Goal: Information Seeking & Learning: Learn about a topic

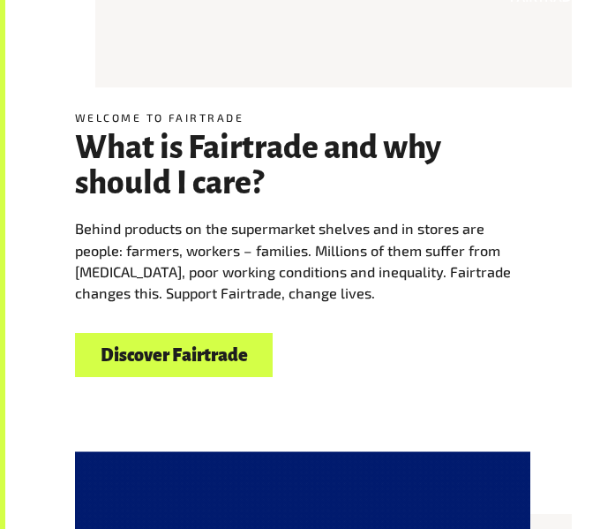
scroll to position [787, 0]
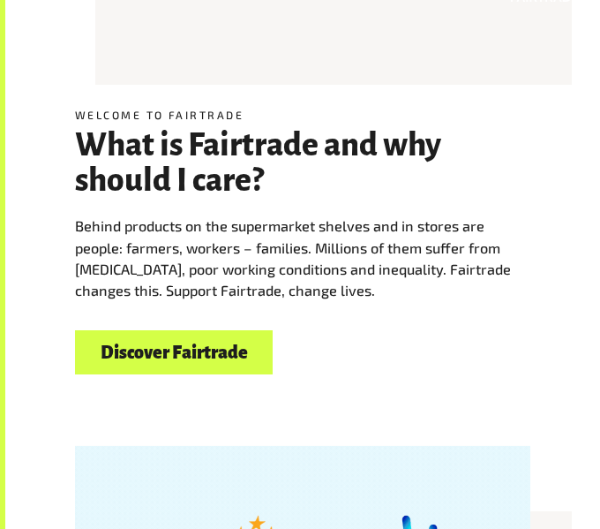
click at [147, 363] on link "Discover Fairtrade" at bounding box center [174, 352] width 198 height 45
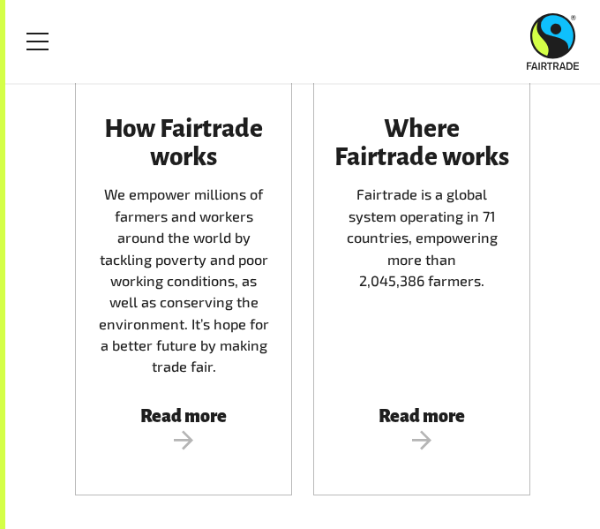
scroll to position [792, 0]
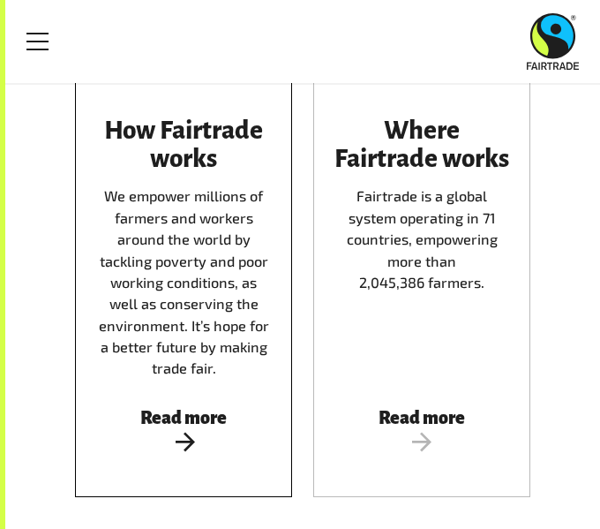
click at [187, 421] on span "Read more" at bounding box center [183, 431] width 175 height 47
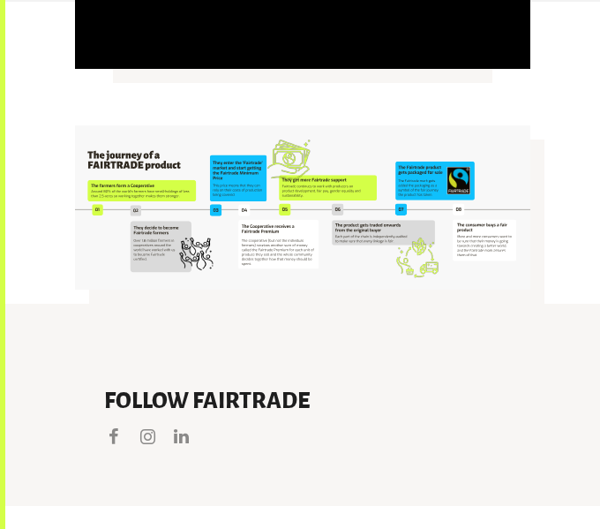
scroll to position [4128, 0]
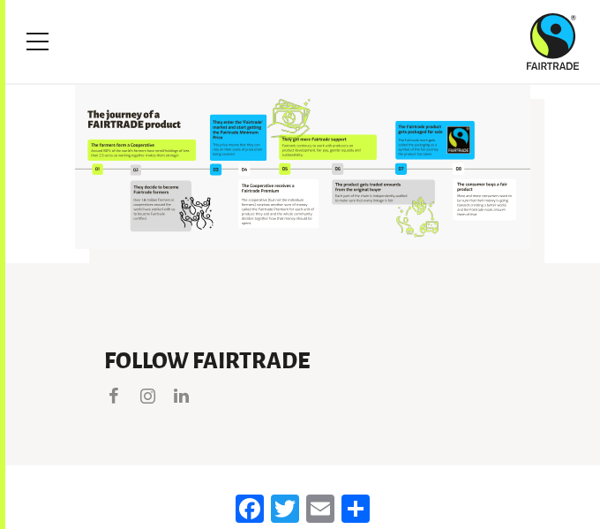
click at [169, 155] on img at bounding box center [303, 167] width 456 height 164
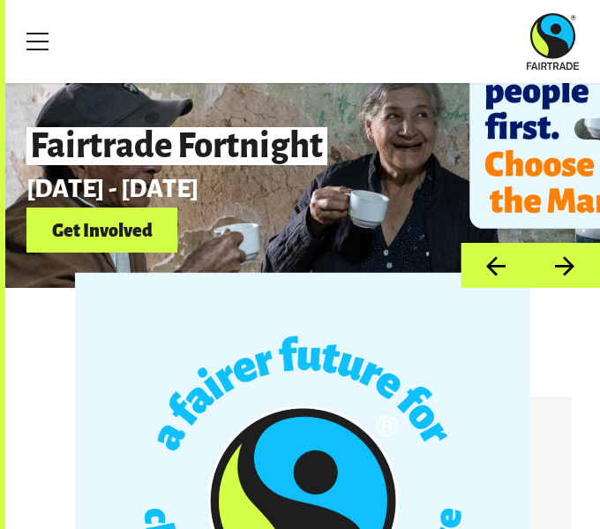
scroll to position [0, 0]
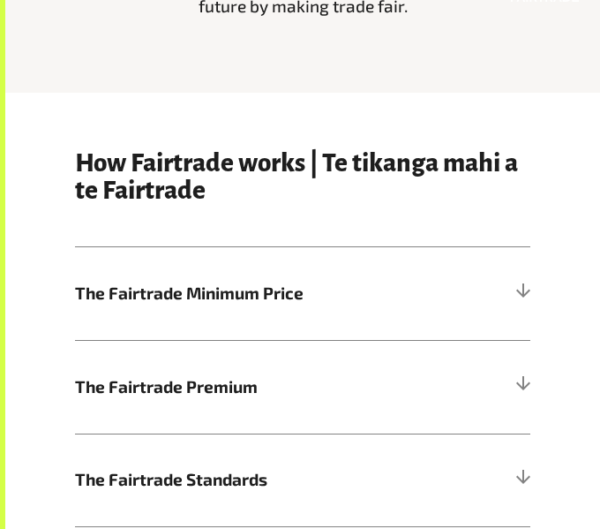
scroll to position [518, 0]
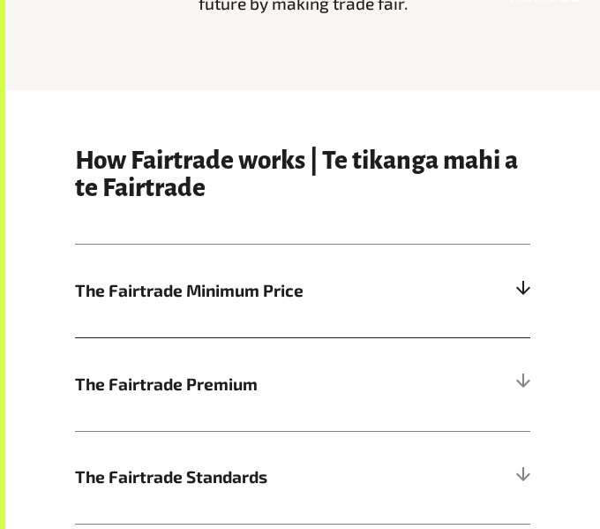
click at [522, 295] on div at bounding box center [523, 290] width 15 height 15
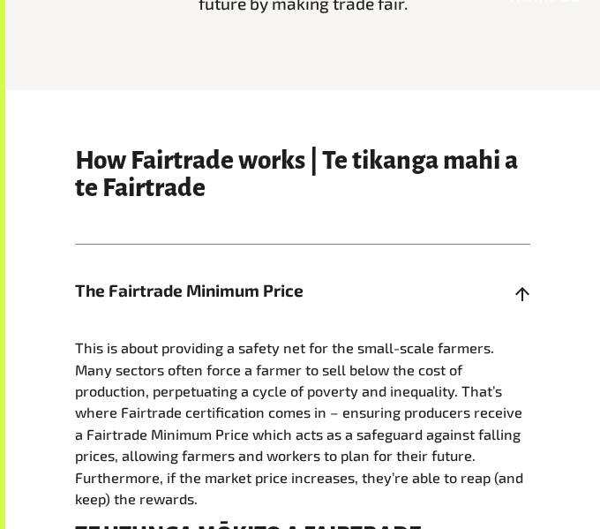
click at [522, 295] on div at bounding box center [523, 290] width 15 height 15
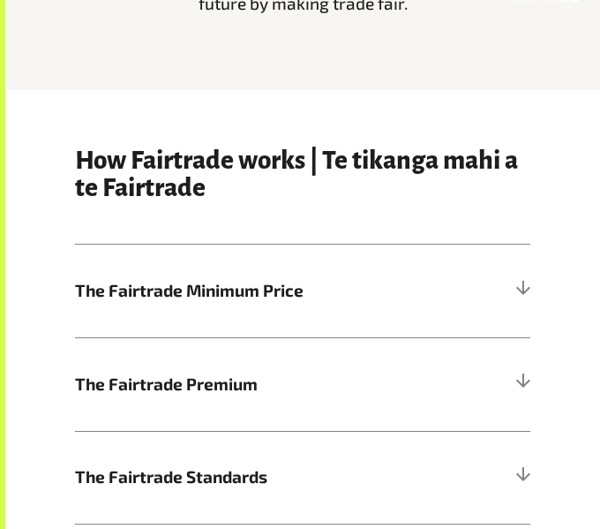
click at [533, 284] on div "How Fairtrade works | Te tikanga mahi a te Fairtrade The Fairtrade Minimum Pric…" at bounding box center [302, 395] width 477 height 497
click at [525, 285] on div at bounding box center [523, 290] width 15 height 15
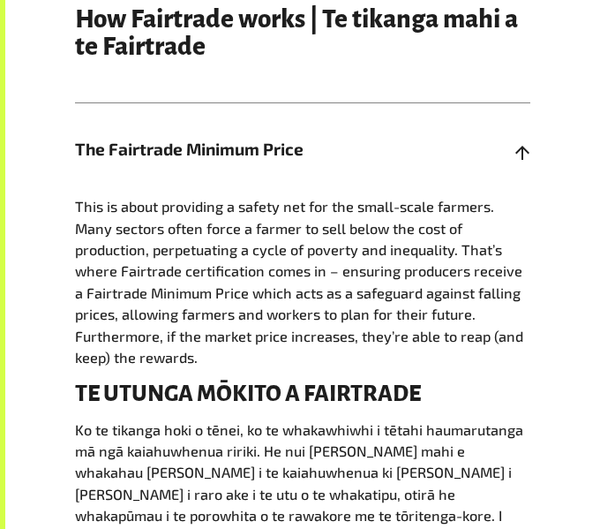
scroll to position [664, 0]
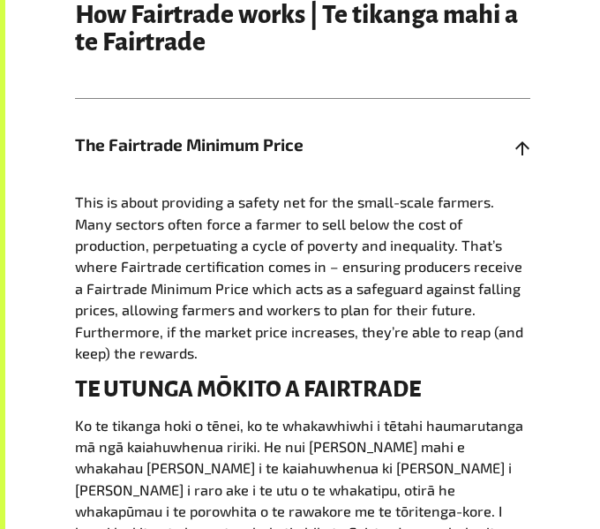
click at [518, 145] on div at bounding box center [523, 145] width 15 height 15
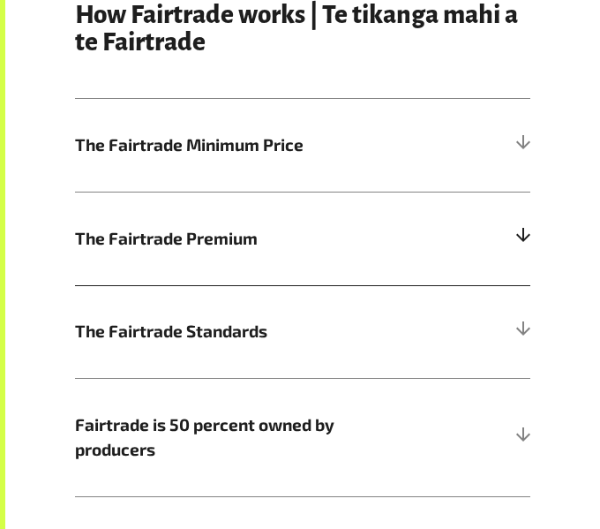
click at [525, 234] on div at bounding box center [523, 237] width 15 height 15
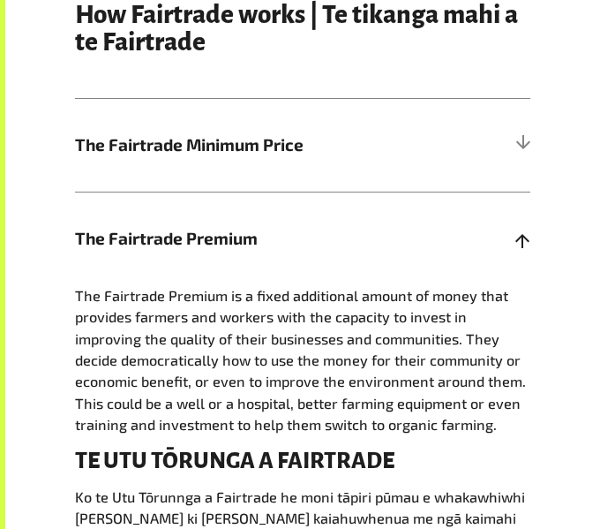
click at [525, 234] on div at bounding box center [523, 237] width 15 height 15
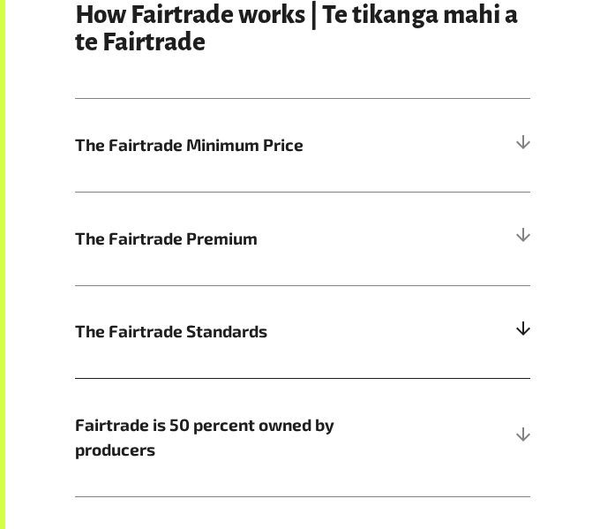
click at [517, 341] on h5 "The Fairtrade Standards" at bounding box center [303, 331] width 456 height 93
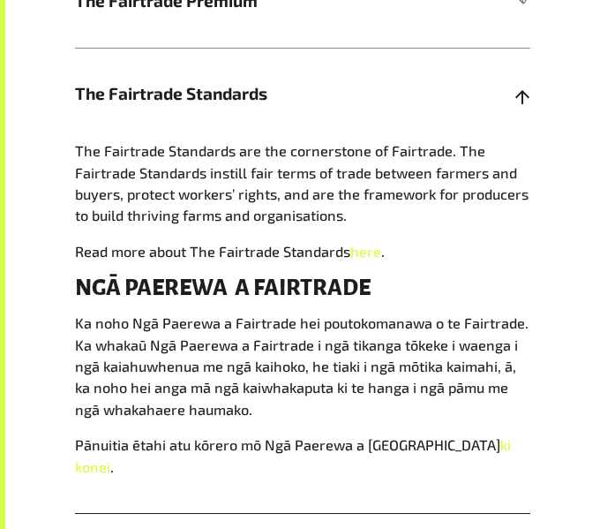
scroll to position [896, 0]
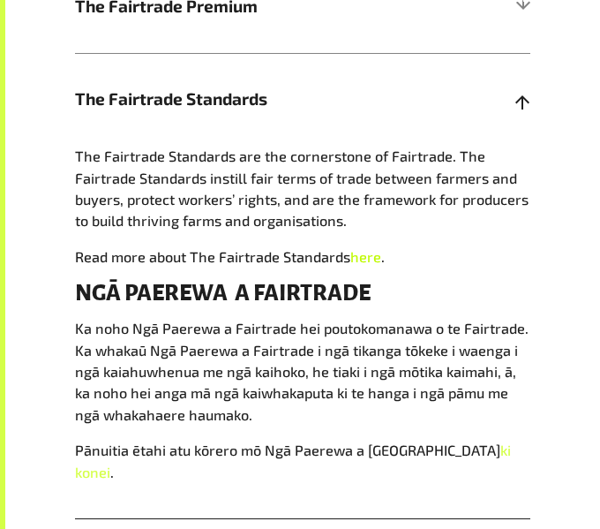
click at [364, 258] on link "here" at bounding box center [366, 256] width 31 height 17
click at [519, 113] on h5 "The Fairtrade Standards" at bounding box center [303, 99] width 456 height 93
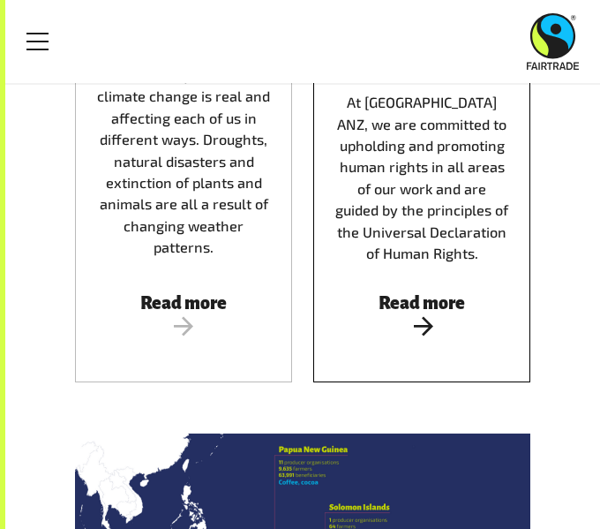
scroll to position [2732, 0]
